Goal: Find specific page/section: Find specific page/section

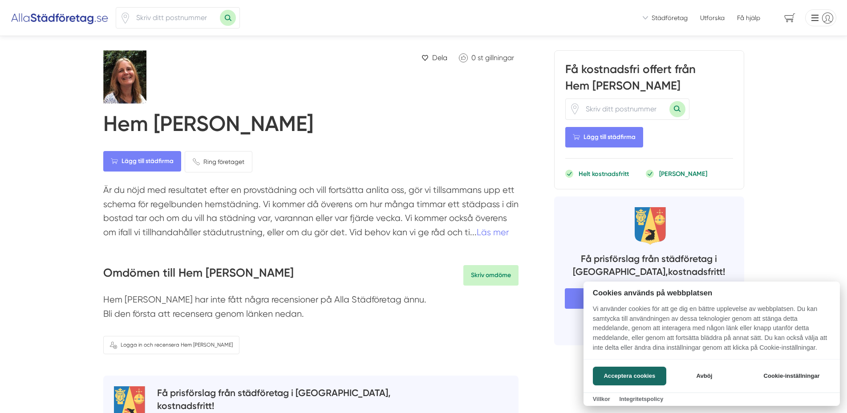
click at [145, 15] on div at bounding box center [423, 206] width 847 height 413
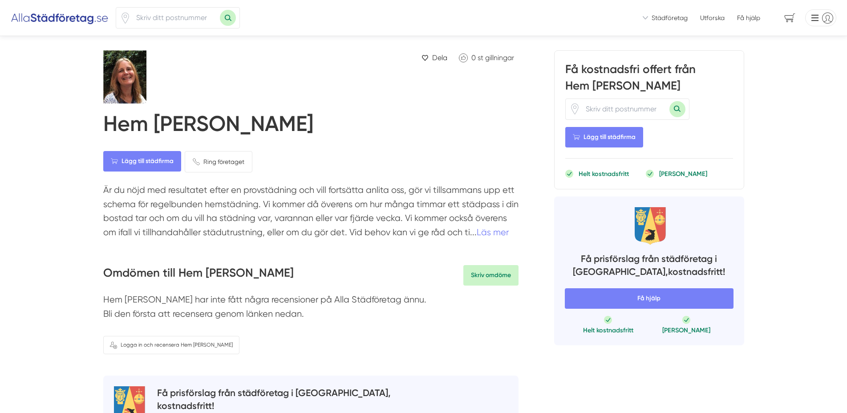
click at [142, 17] on input "number" at bounding box center [175, 18] width 89 height 20
type input "13544"
click at [220, 10] on button "Sök med postnummer" at bounding box center [228, 18] width 16 height 16
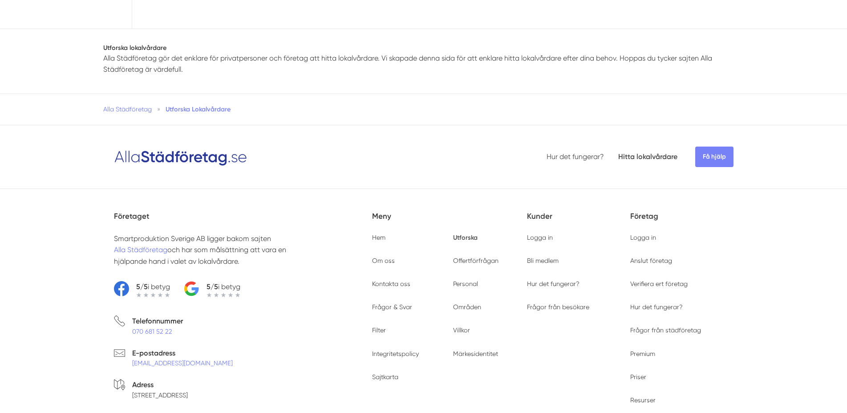
scroll to position [182, 0]
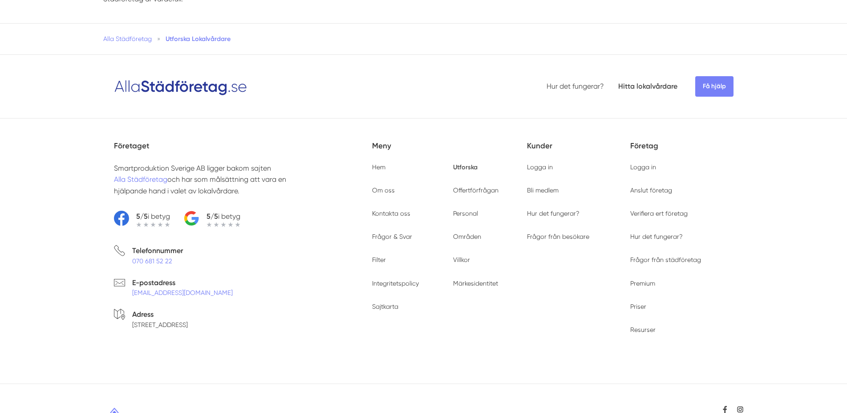
type input "13544"
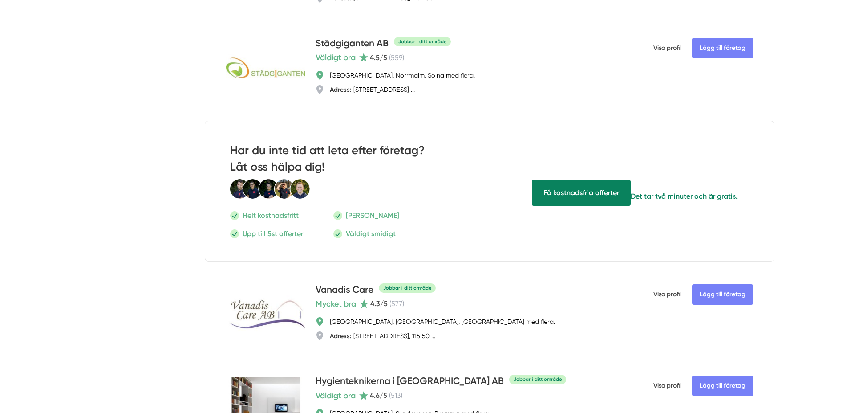
scroll to position [0, 0]
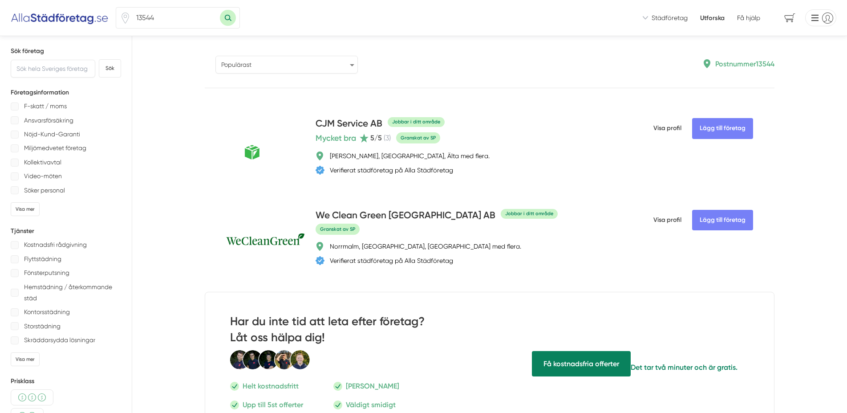
click at [215, 56] on select "Populärast Högst omdöme Flest omdömen Senaste uppdaterade Nyaste företaget på A…" at bounding box center [286, 65] width 142 height 18
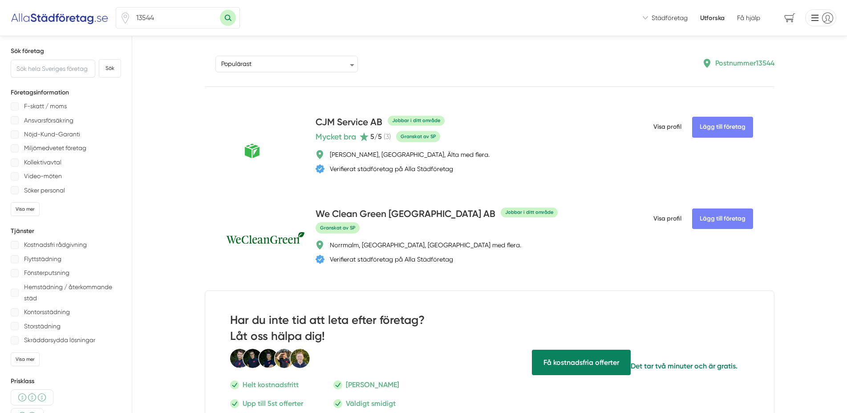
drag, startPoint x: 310, startPoint y: 67, endPoint x: 166, endPoint y: 137, distance: 160.2
drag, startPoint x: 182, startPoint y: 22, endPoint x: 0, endPoint y: 15, distance: 182.6
click at [0, 12] on div "13544 Vi ser till att du snabbt får offerter från seriösa städfirmor! Vi introd…" at bounding box center [423, 18] width 847 height 36
drag, startPoint x: 162, startPoint y: 16, endPoint x: 0, endPoint y: 34, distance: 163.4
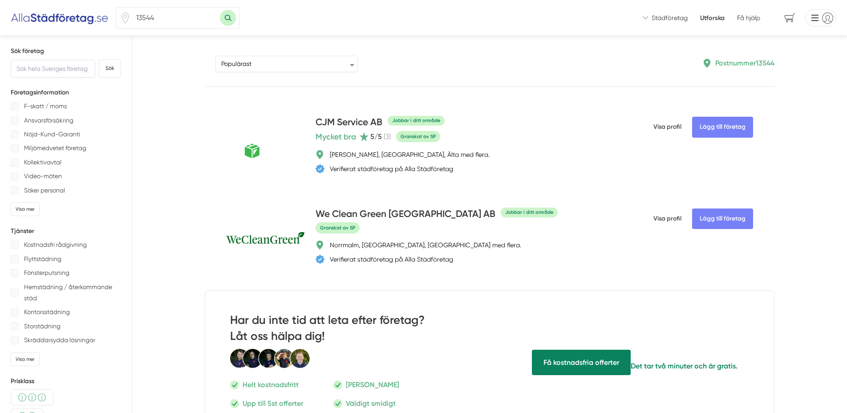
click at [131, 28] on input "13544" at bounding box center [175, 18] width 89 height 20
click at [220, 10] on button "Sök med postnummer" at bounding box center [228, 18] width 16 height 16
click at [64, 75] on input "text" at bounding box center [53, 69] width 85 height 18
paste input "ef städservice"
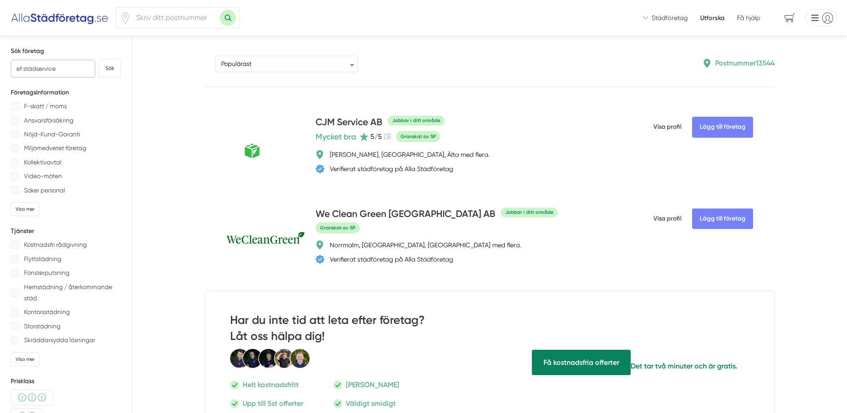
type input "ef städservice"
click at [99, 59] on button "Sök" at bounding box center [110, 68] width 22 height 18
